Goal: Transaction & Acquisition: Subscribe to service/newsletter

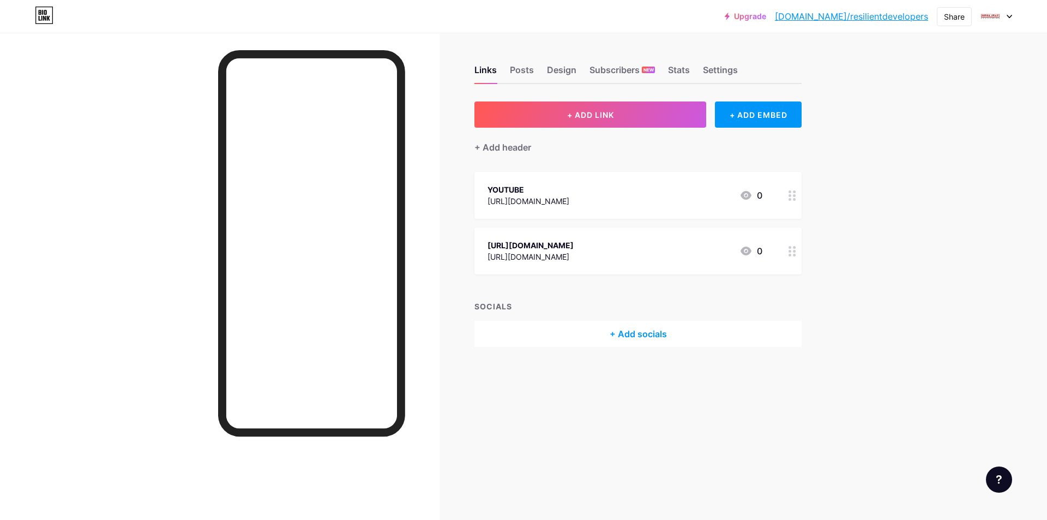
click at [1009, 17] on icon at bounding box center [1009, 17] width 5 height 4
click at [915, 151] on li "Logout" at bounding box center [944, 153] width 135 height 29
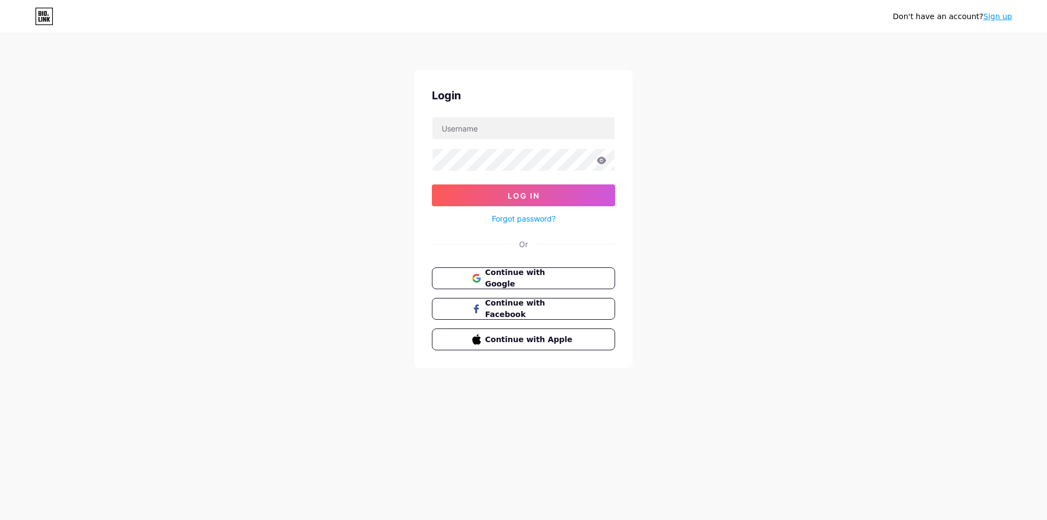
click at [1003, 21] on link "Sign up" at bounding box center [997, 16] width 29 height 9
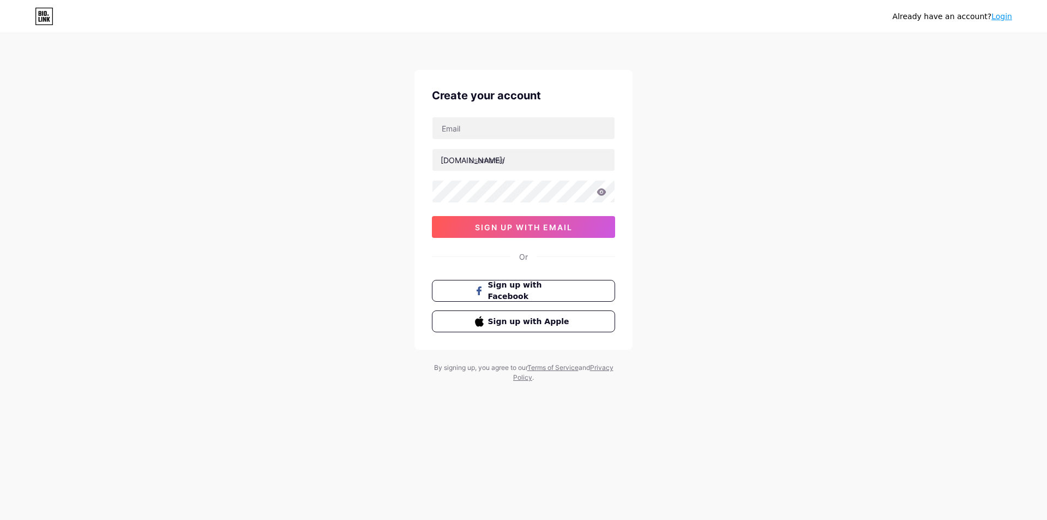
click at [174, 188] on div "Already have an account? Login Create your account [DOMAIN_NAME]/ 0cAFcWeA74BUn…" at bounding box center [523, 208] width 1047 height 417
click at [538, 130] on input "text" at bounding box center [524, 128] width 182 height 22
paste input "[EMAIL_ADDRESS][DOMAIN_NAME]"
drag, startPoint x: 478, startPoint y: 131, endPoint x: 280, endPoint y: 127, distance: 198.0
click at [280, 127] on div "Already have an account? Login Create your account [EMAIL_ADDRESS][DOMAIN_NAME]…" at bounding box center [523, 208] width 1047 height 417
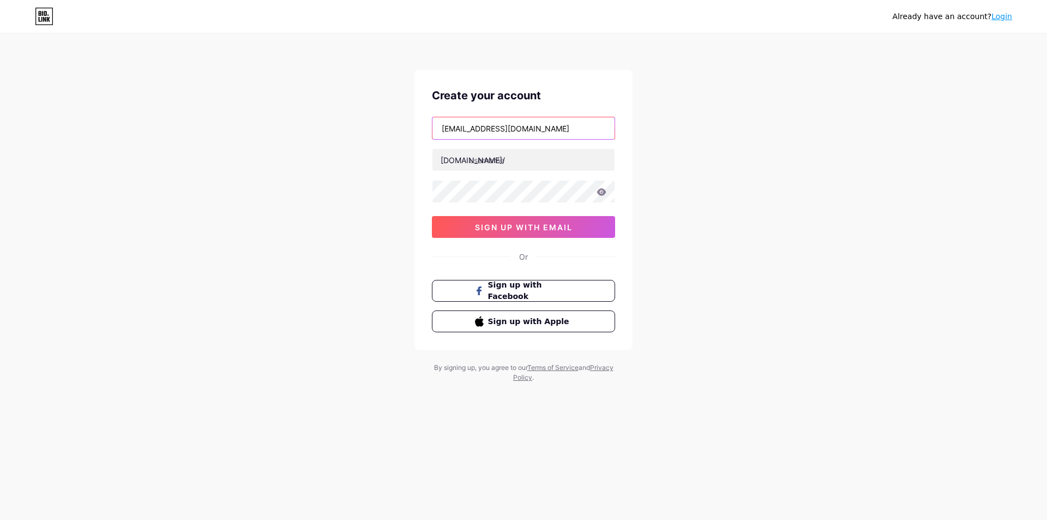
drag, startPoint x: 482, startPoint y: 130, endPoint x: 350, endPoint y: 122, distance: 132.8
click at [350, 122] on div "Already have an account? Login Create your account [EMAIL_ADDRESS][DOMAIN_NAME]…" at bounding box center [523, 208] width 1047 height 417
type input "[EMAIL_ADDRESS][DOMAIN_NAME]"
click at [507, 165] on input "text" at bounding box center [524, 160] width 182 height 22
paste input "xshackapp"
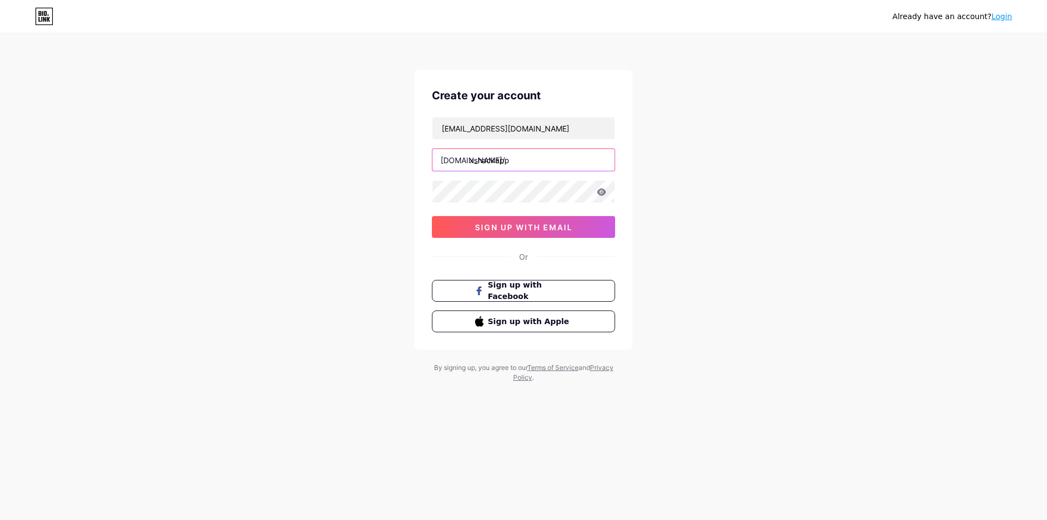
type input "xshackapp"
click at [482, 213] on div "[EMAIL_ADDRESS][DOMAIN_NAME] [DOMAIN_NAME]/ xshackapp 0cAFcWeA74BUnMVvEyhg-Fbu4…" at bounding box center [523, 177] width 183 height 121
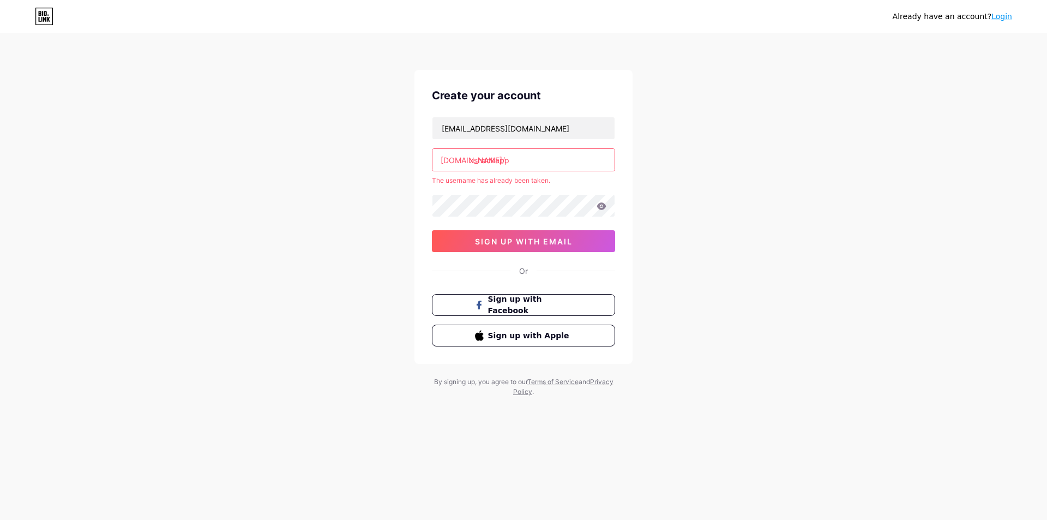
click at [160, 162] on div "Already have an account? Login Create your account [EMAIL_ADDRESS][DOMAIN_NAME]…" at bounding box center [523, 215] width 1047 height 431
click at [634, 161] on div "Already have an account? Login Create your account [EMAIL_ADDRESS][DOMAIN_NAME]…" at bounding box center [523, 215] width 1047 height 431
click at [551, 232] on button "sign up with email" at bounding box center [523, 241] width 183 height 22
